Goal: Transaction & Acquisition: Purchase product/service

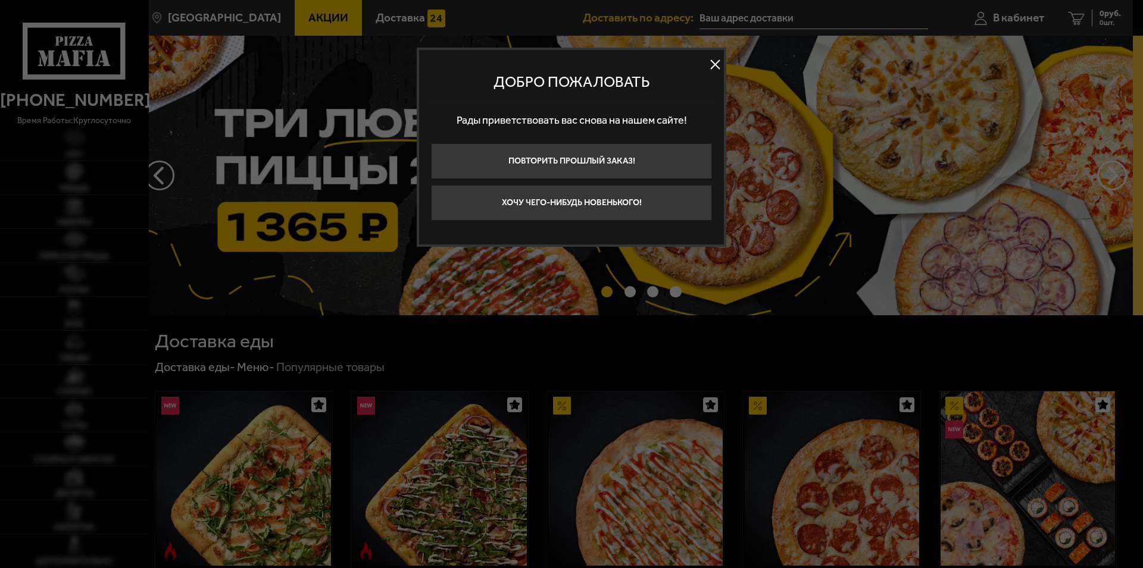
click at [502, 218] on button "Хочу чего-нибудь новенького!" at bounding box center [571, 203] width 281 height 36
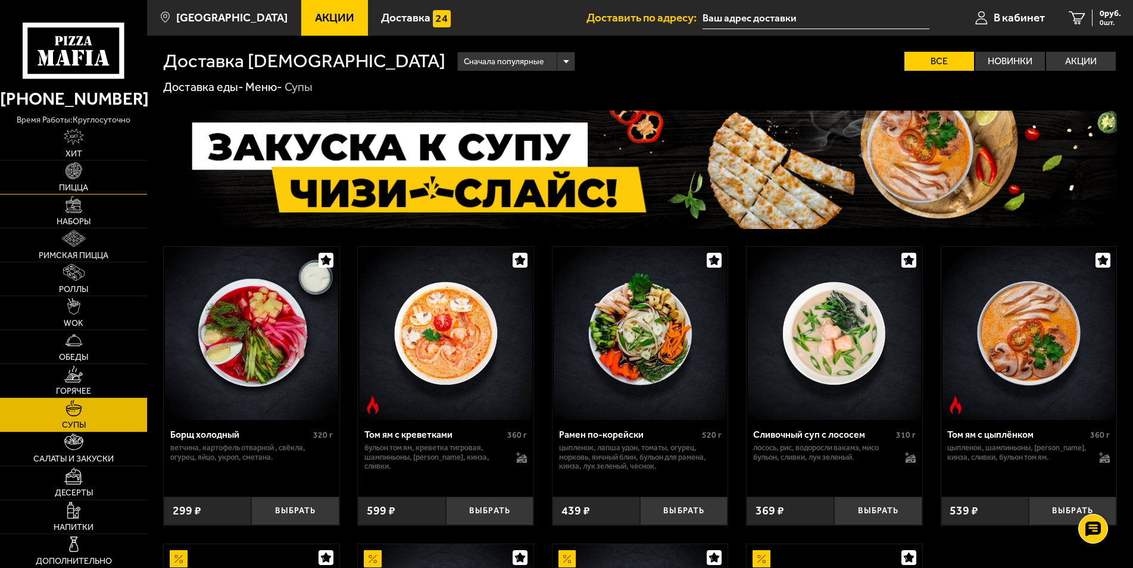
click at [83, 171] on link "Пицца" at bounding box center [73, 177] width 147 height 33
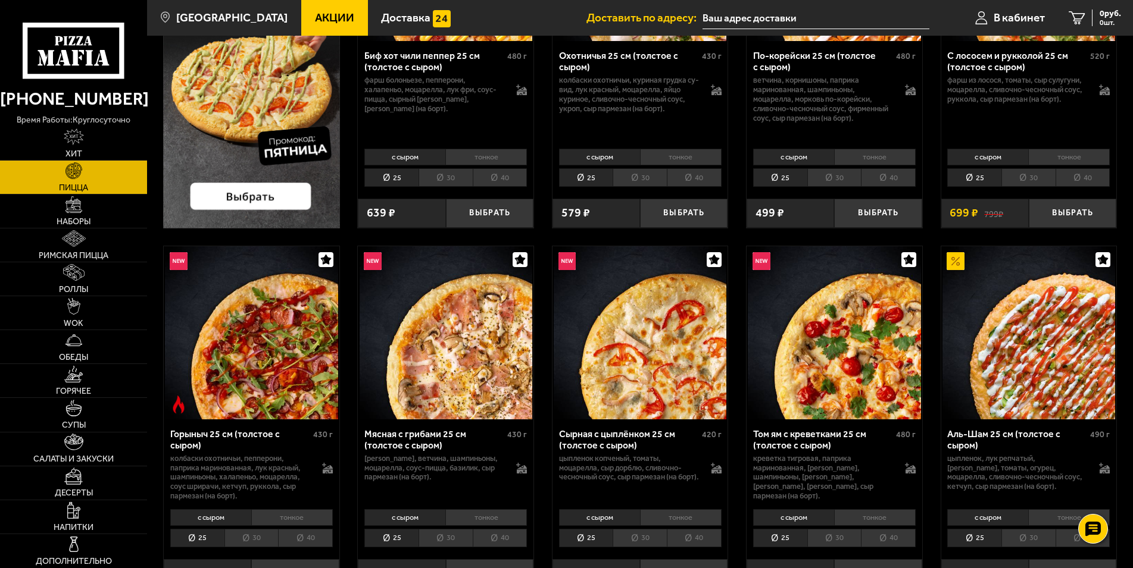
scroll to position [425, 0]
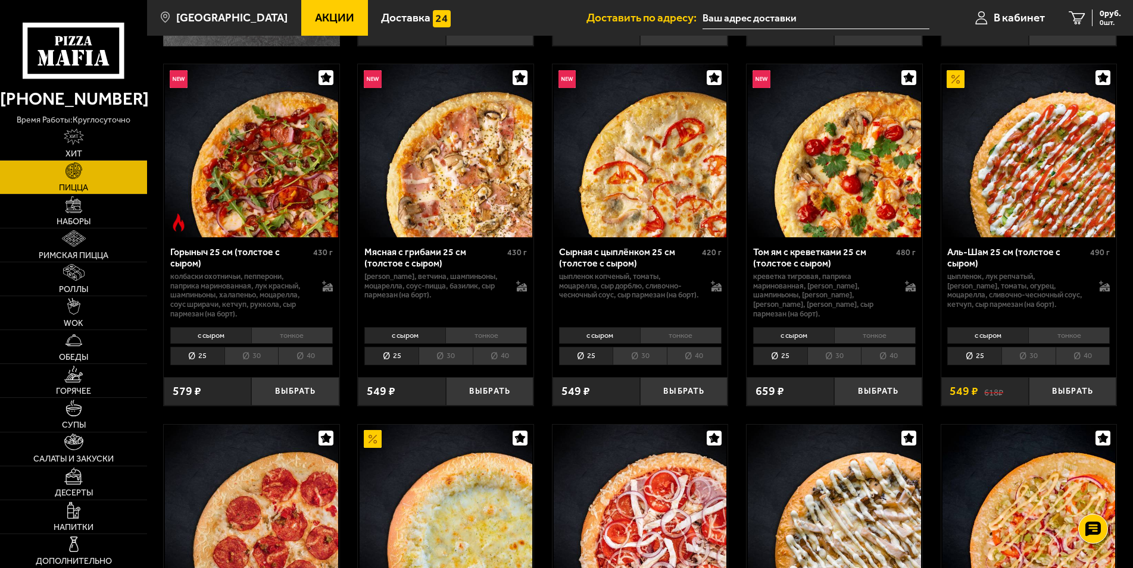
click at [507, 368] on div "с сыром тонкое 25 30 40 Топпинги" at bounding box center [446, 345] width 176 height 45
click at [505, 364] on li "40" at bounding box center [500, 356] width 55 height 18
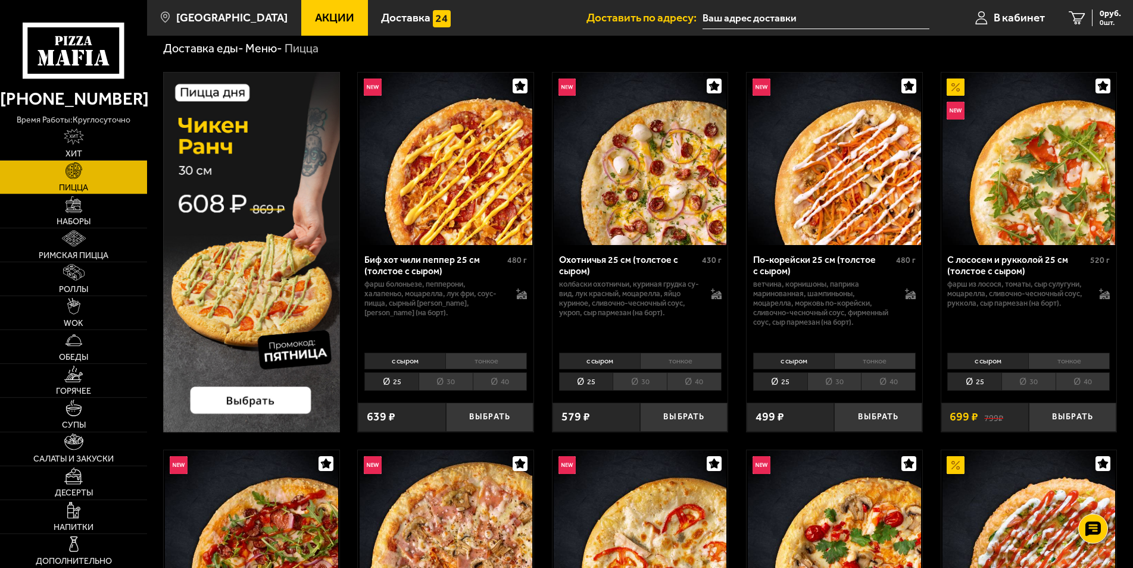
scroll to position [0, 0]
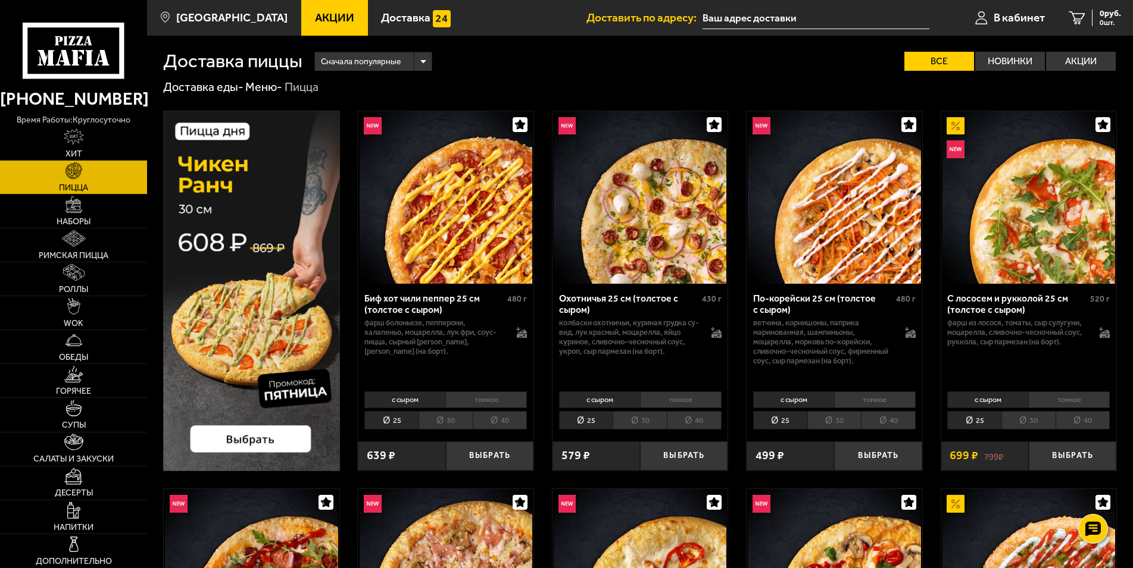
click at [1092, 422] on li "40" at bounding box center [1082, 420] width 55 height 18
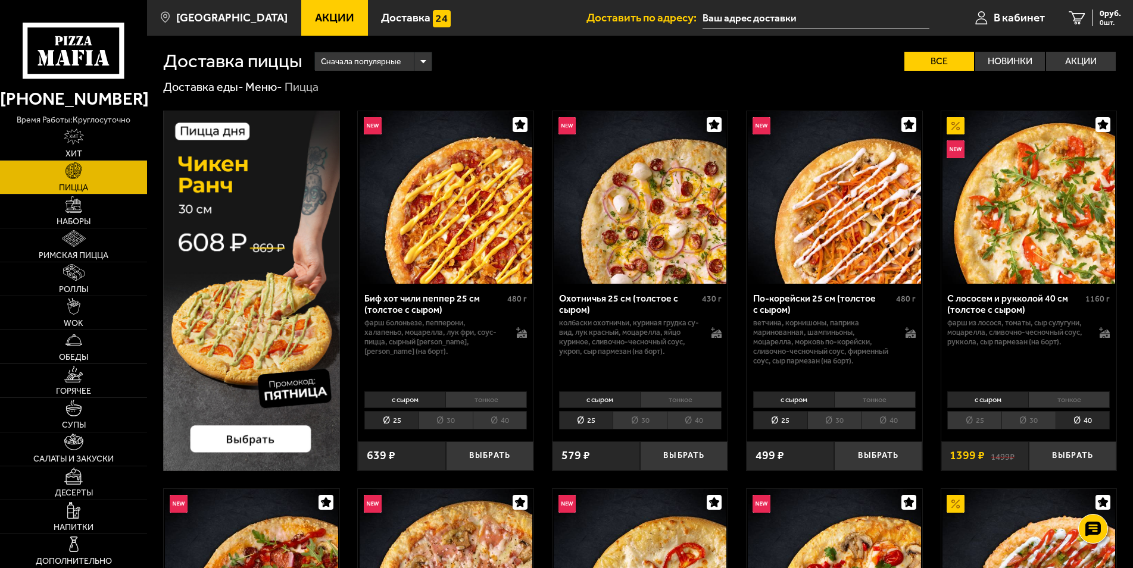
click at [967, 419] on li "25" at bounding box center [974, 420] width 54 height 18
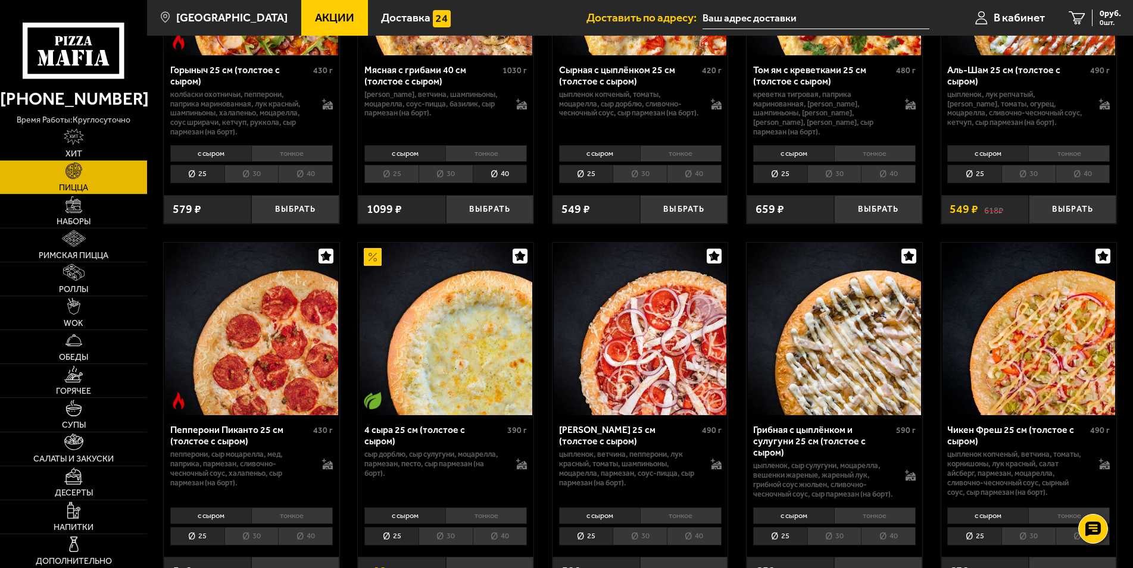
scroll to position [364, 0]
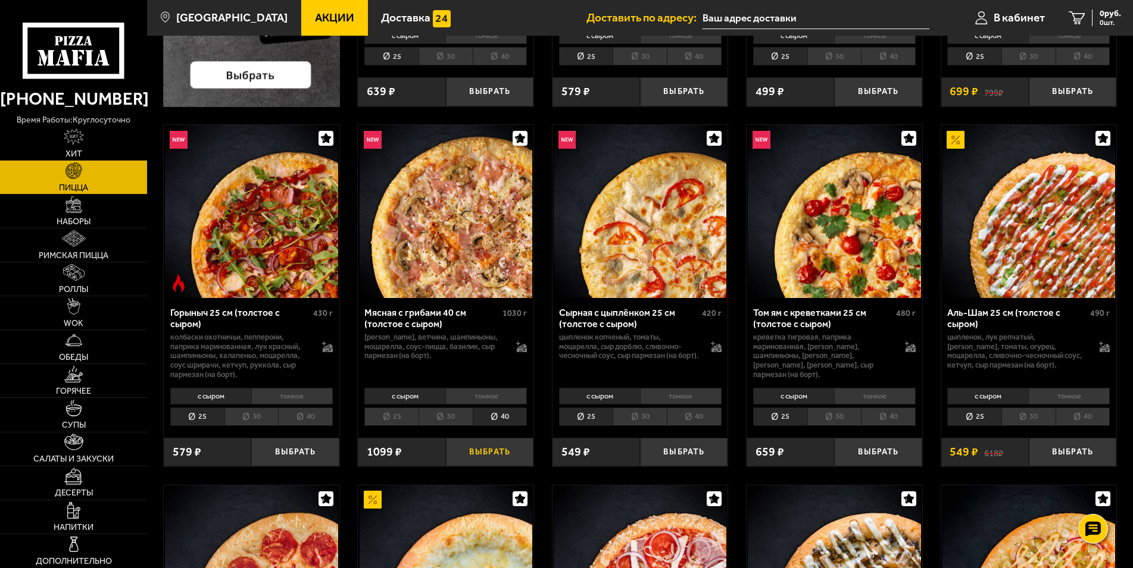
click at [510, 455] on button "Выбрать" at bounding box center [489, 452] width 87 height 29
click at [1100, 15] on span "934 руб." at bounding box center [1105, 14] width 31 height 8
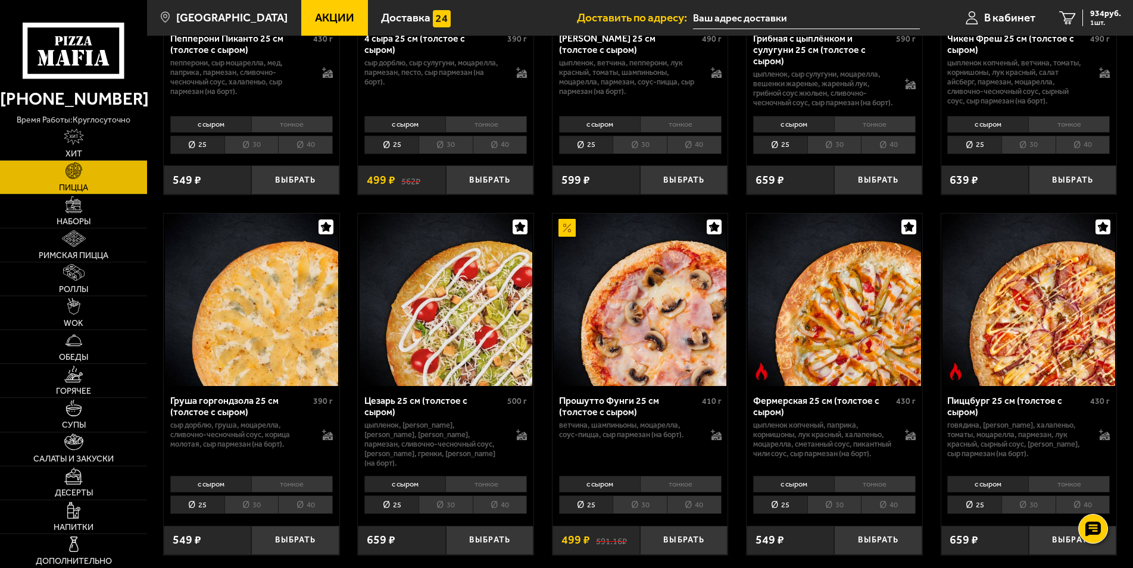
scroll to position [1032, 0]
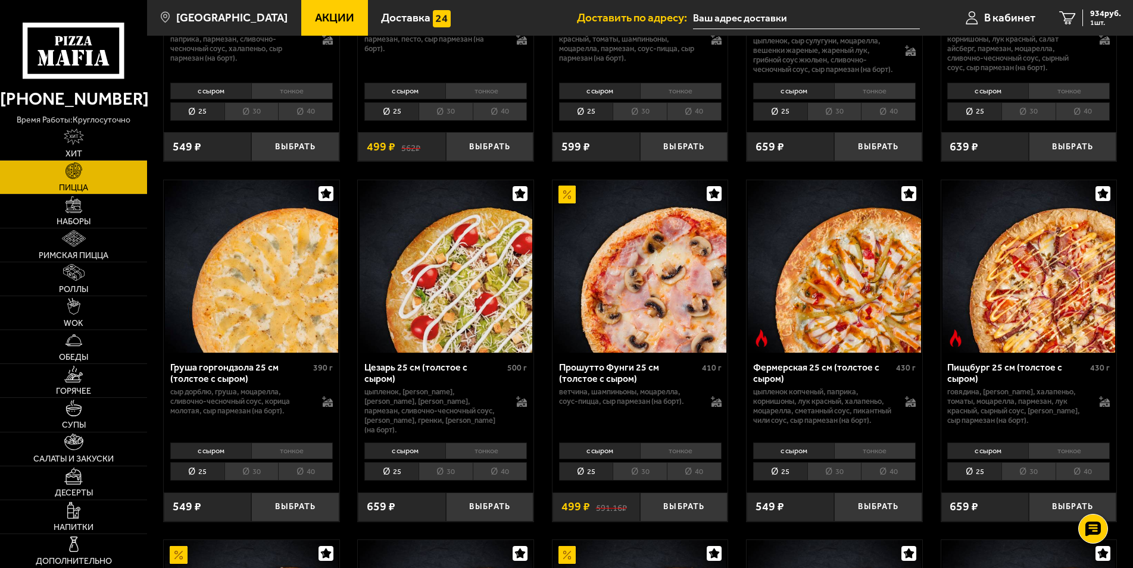
click at [696, 481] on li "40" at bounding box center [694, 471] width 55 height 18
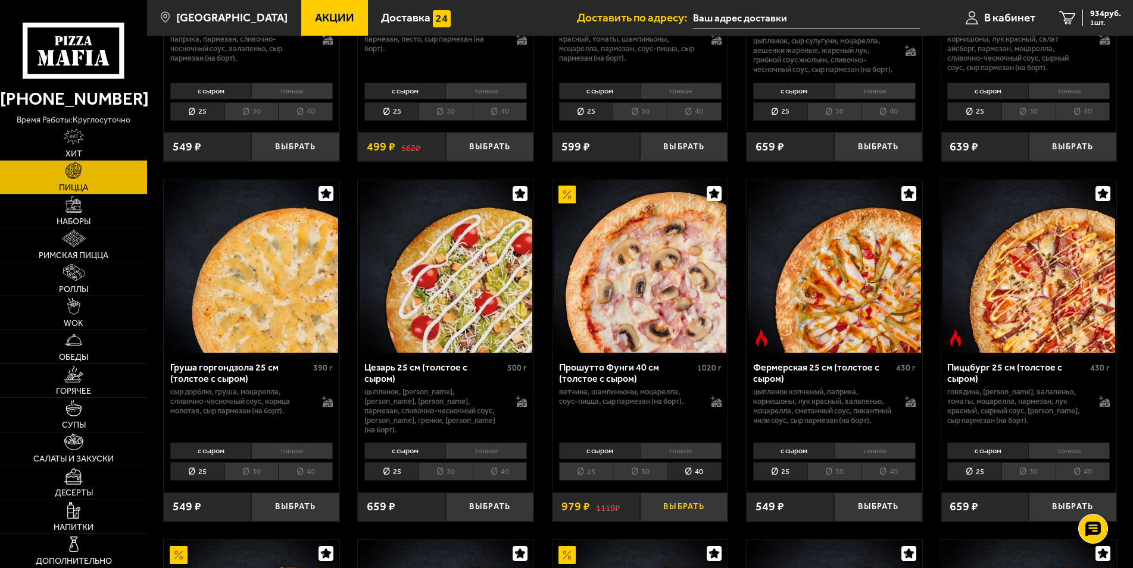
click at [677, 521] on button "Выбрать" at bounding box center [683, 507] width 87 height 29
click at [1089, 20] on span "2 шт." at bounding box center [1103, 22] width 36 height 7
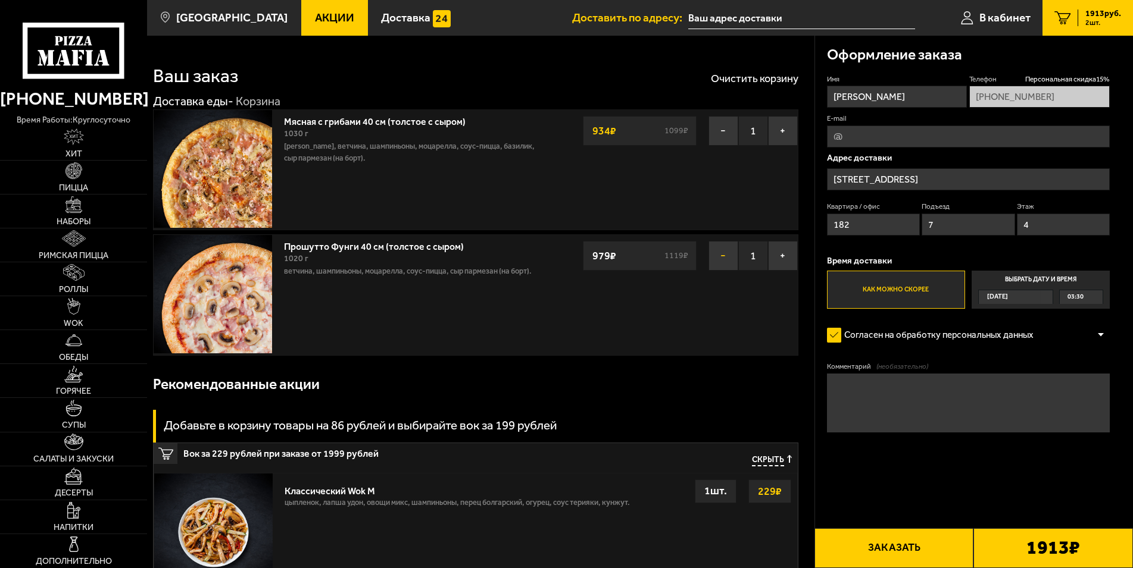
click at [718, 251] on button "−" at bounding box center [723, 256] width 30 height 30
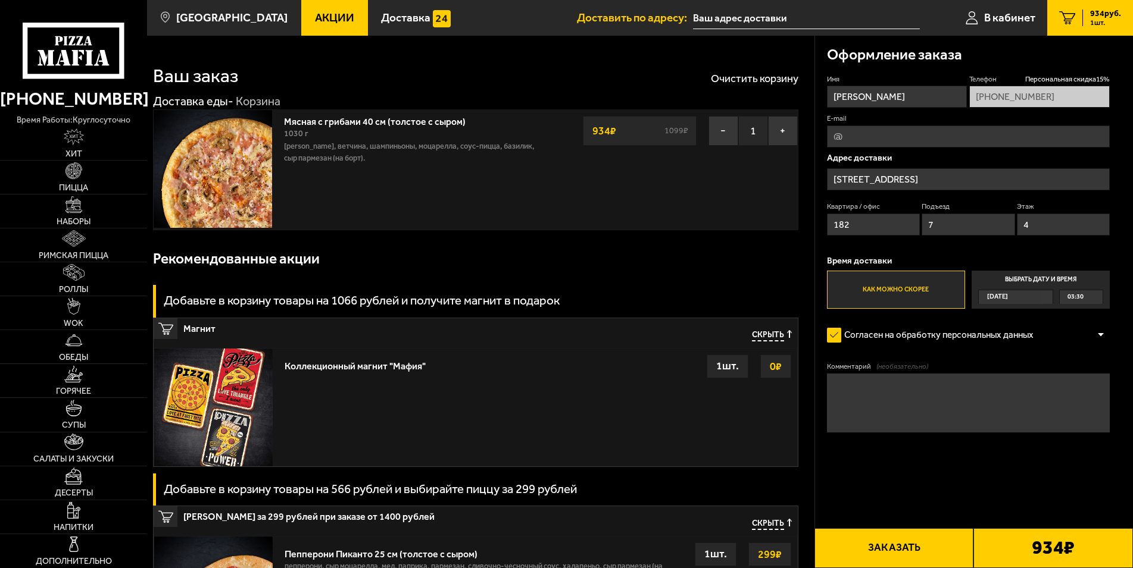
click at [884, 142] on input "E-mail" at bounding box center [968, 137] width 283 height 22
type input "tula10@yandex.ru"
click at [876, 526] on div "Оформление заказа Имя Денис Телефон Персональная скидка 15 % +7 (960) 600-82-38…" at bounding box center [973, 540] width 318 height 1008
click at [871, 542] on button "Заказать" at bounding box center [894, 549] width 160 height 40
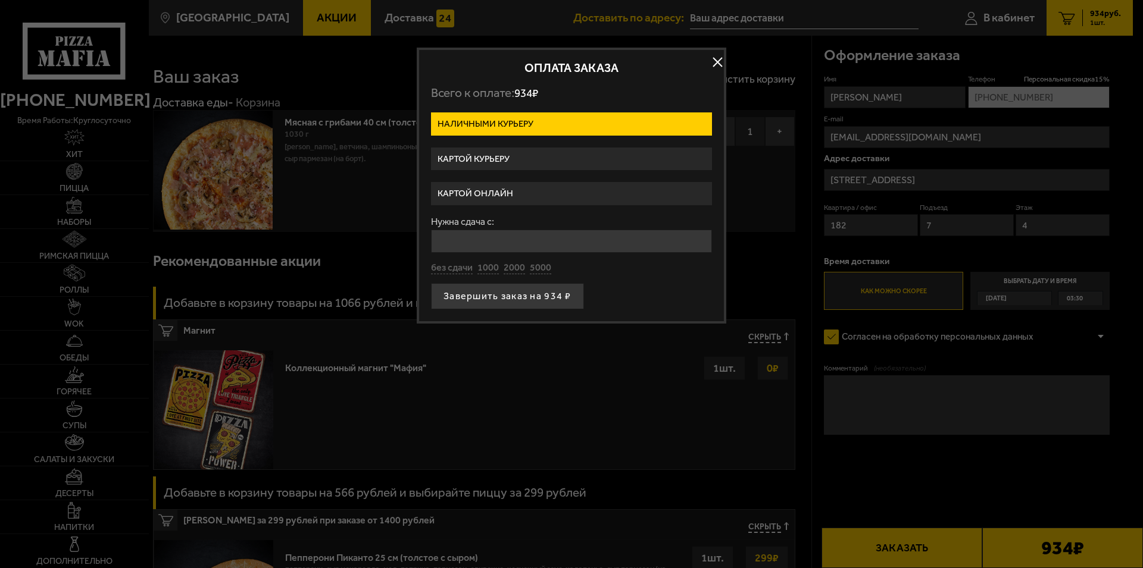
click at [501, 198] on label "Картой онлайн" at bounding box center [571, 193] width 281 height 23
click at [0, 0] on input "Картой онлайн" at bounding box center [0, 0] width 0 height 0
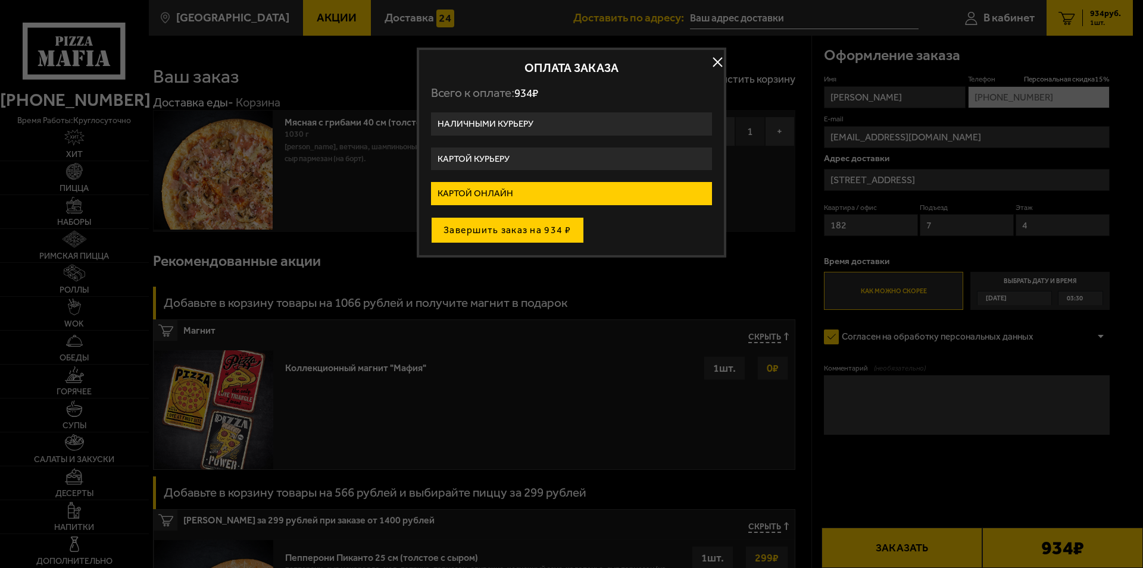
click at [521, 229] on button "Завершить заказ на 934 ₽" at bounding box center [507, 230] width 153 height 26
